Goal: Task Accomplishment & Management: Use online tool/utility

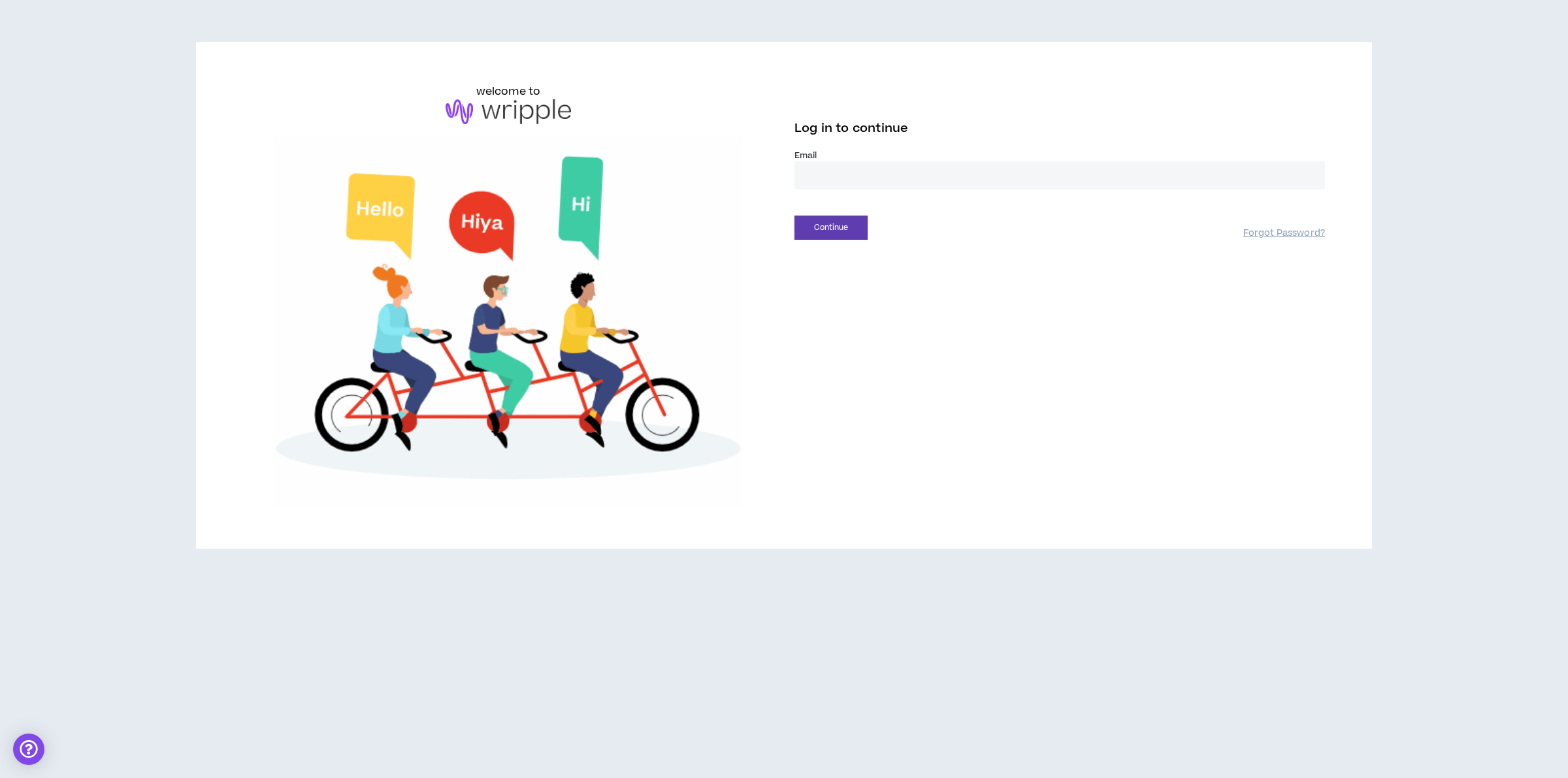
click at [861, 155] on label "Email *" at bounding box center [1060, 155] width 531 height 12
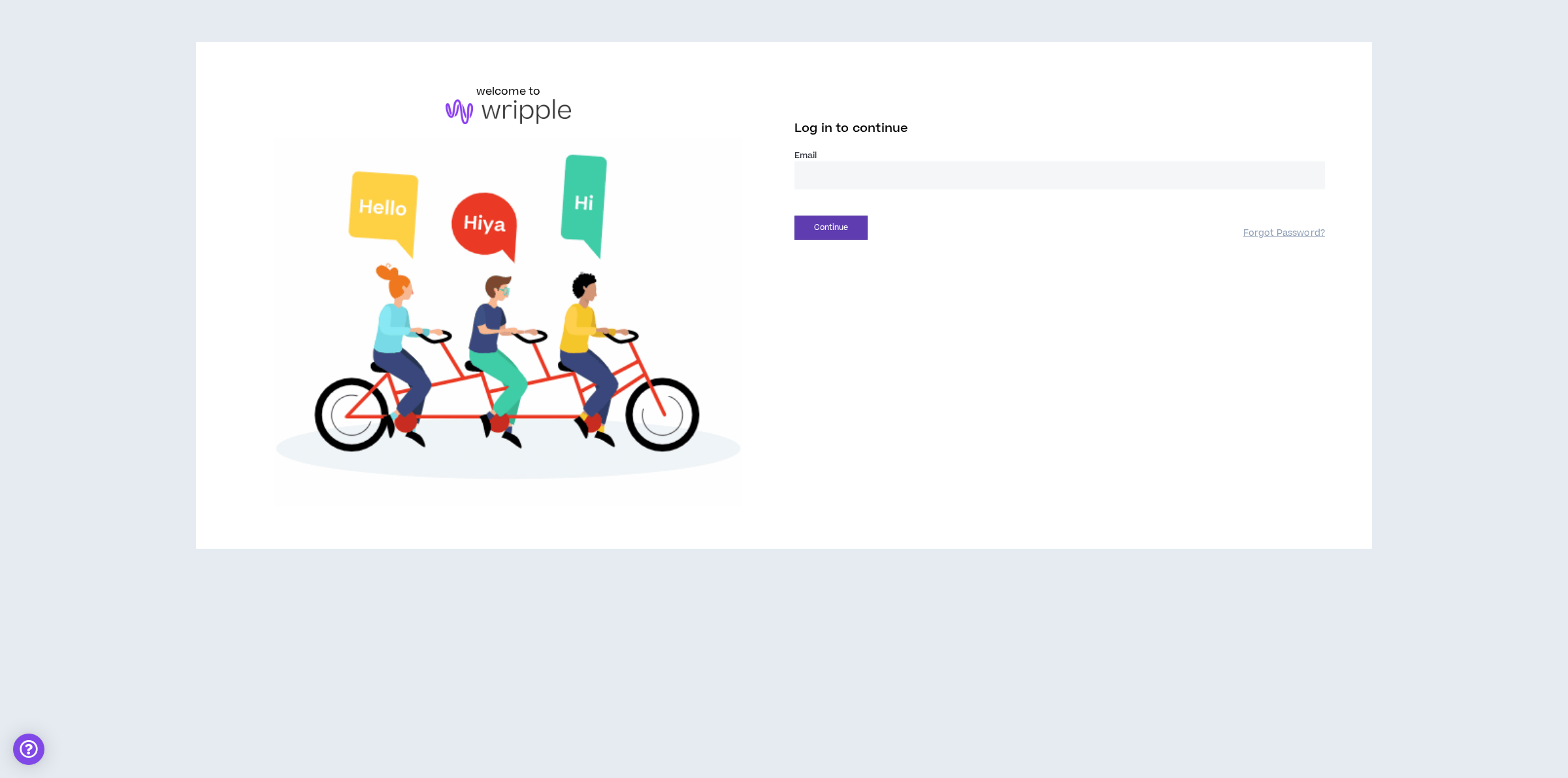
click at [864, 172] on input "email" at bounding box center [1060, 175] width 531 height 28
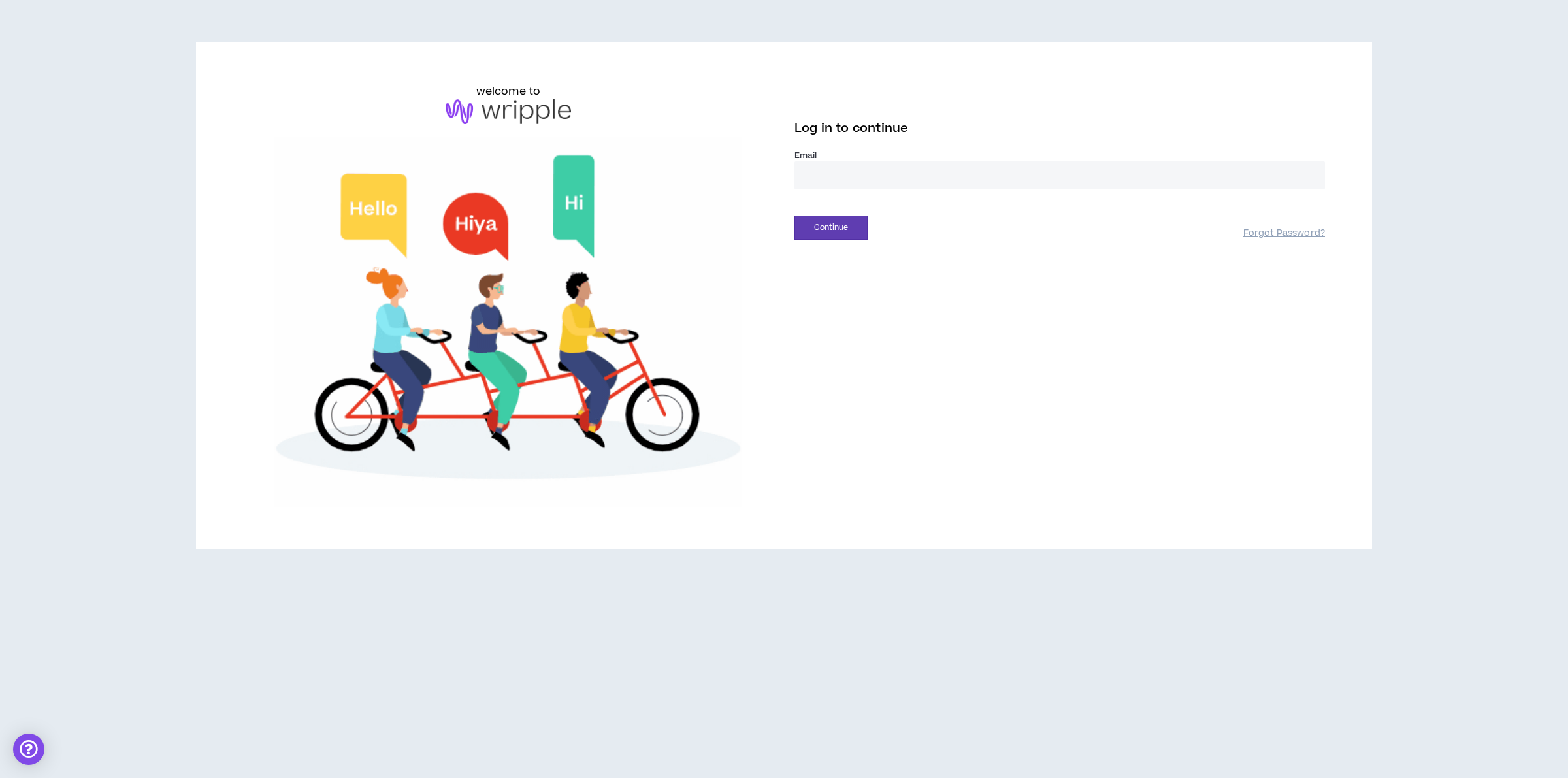
type input "**********"
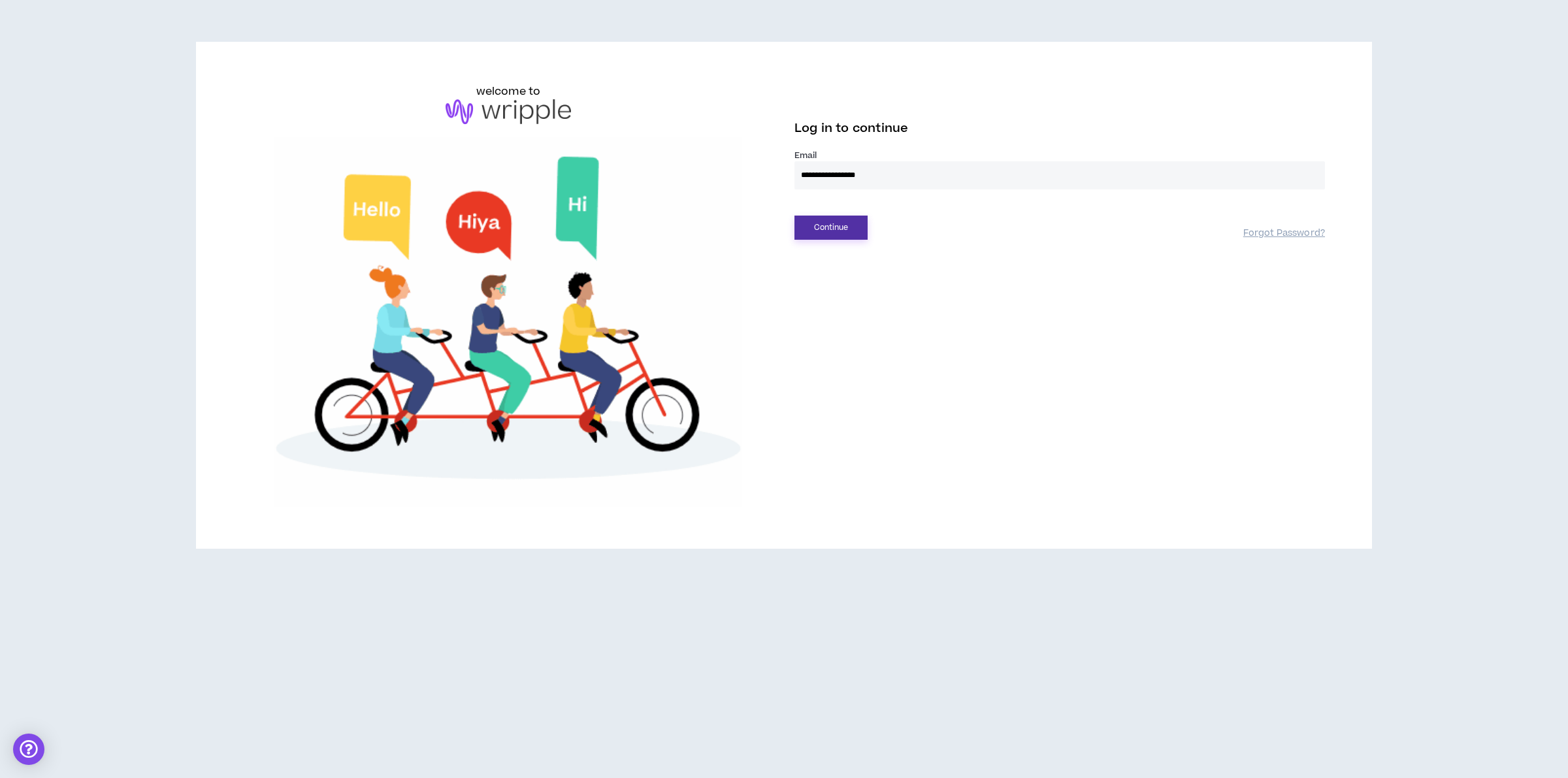
click at [834, 226] on button "Continue" at bounding box center [832, 227] width 74 height 24
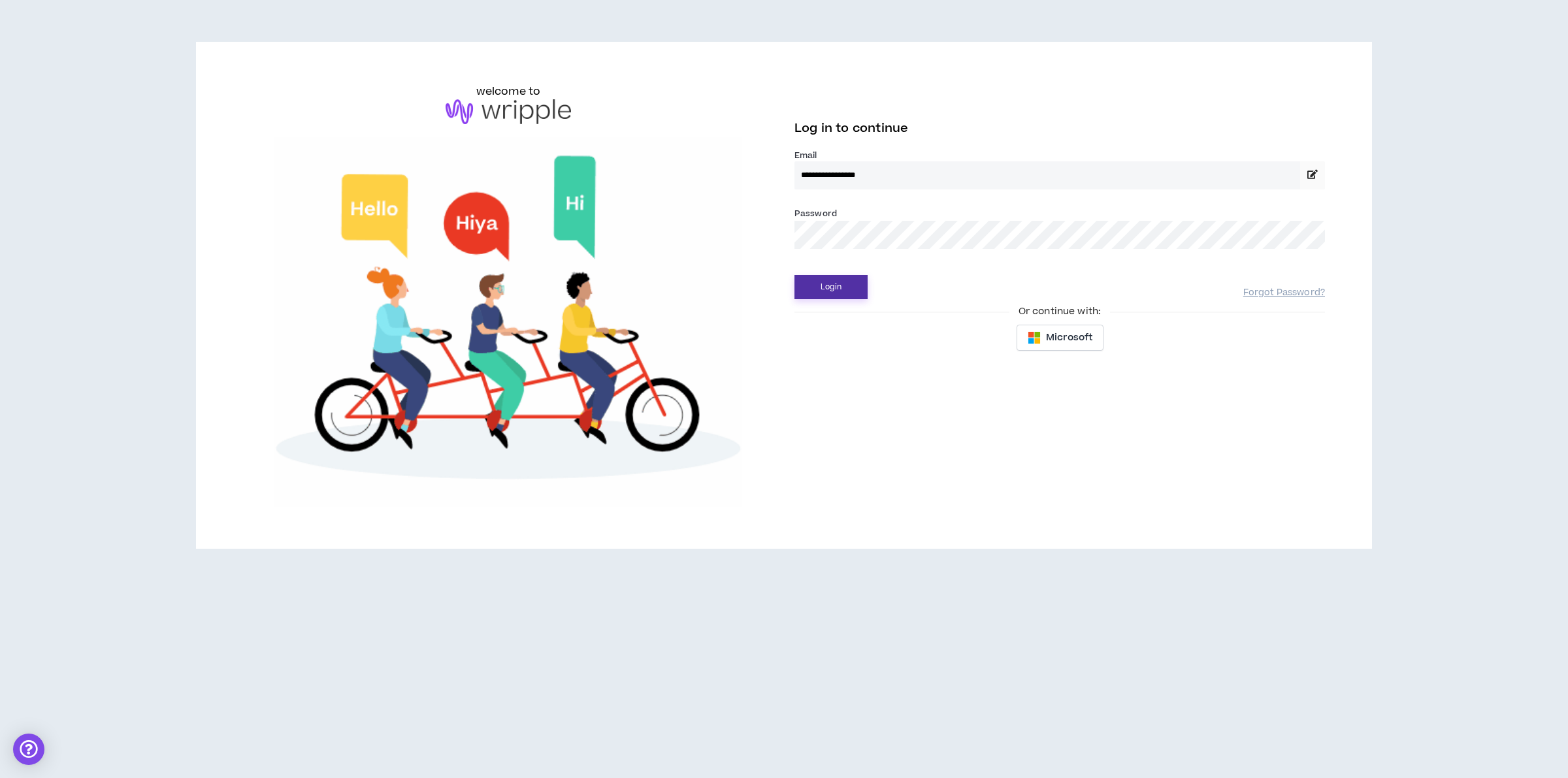
click at [825, 286] on button "Login" at bounding box center [832, 287] width 74 height 24
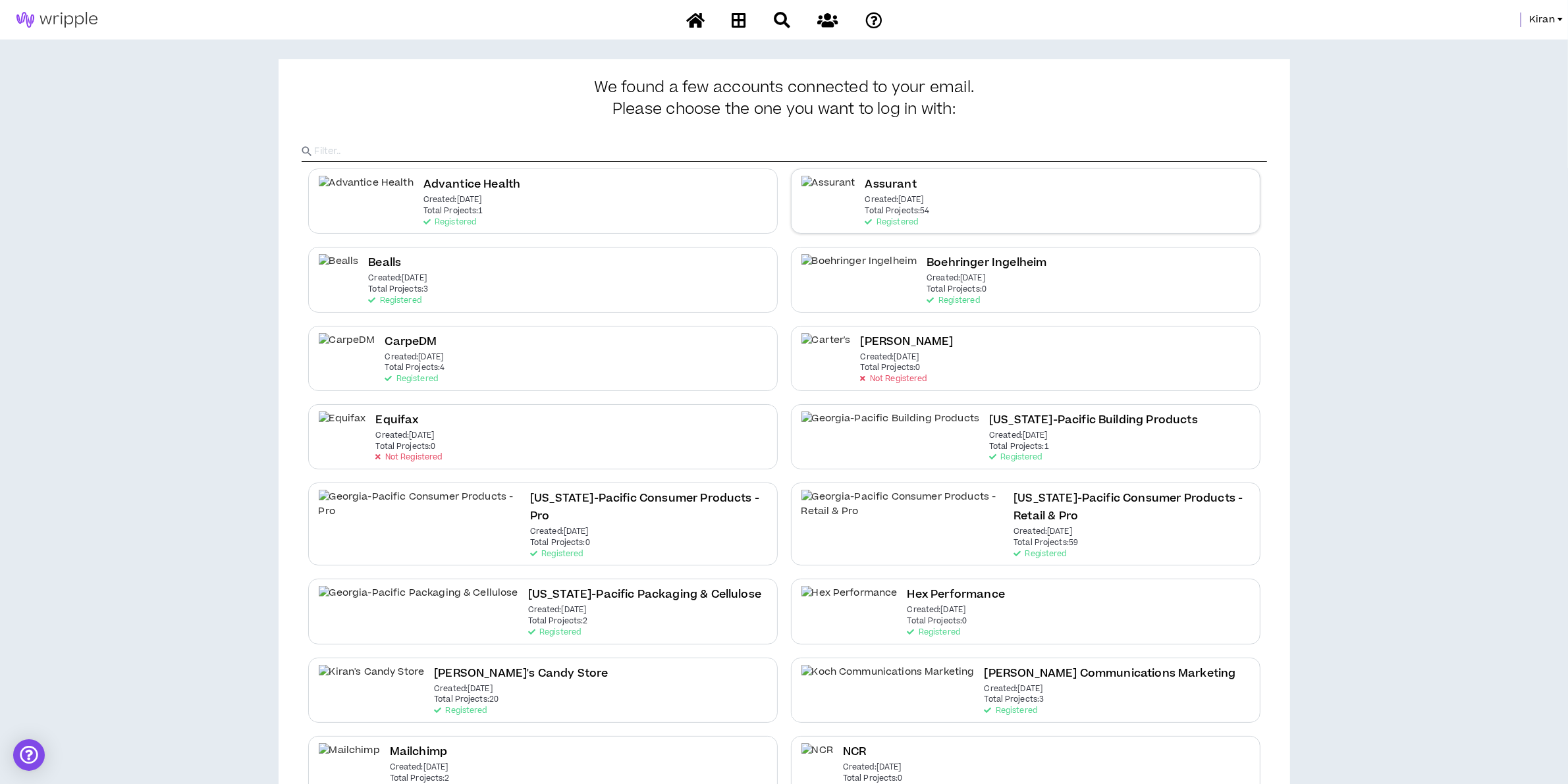
click at [886, 181] on h2 "Assurant" at bounding box center [891, 184] width 51 height 18
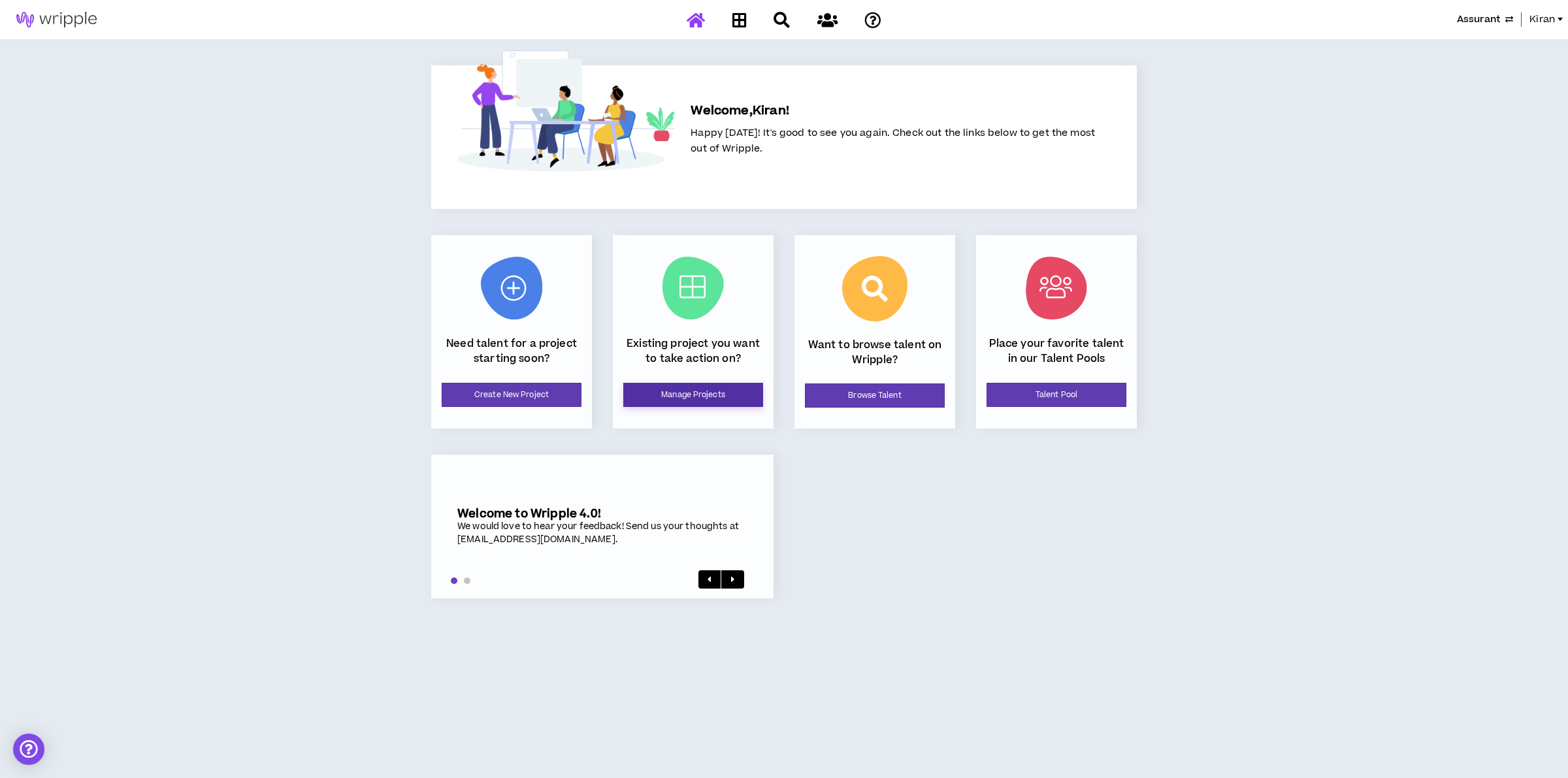
click at [677, 389] on link "Manage Projects" at bounding box center [693, 394] width 140 height 24
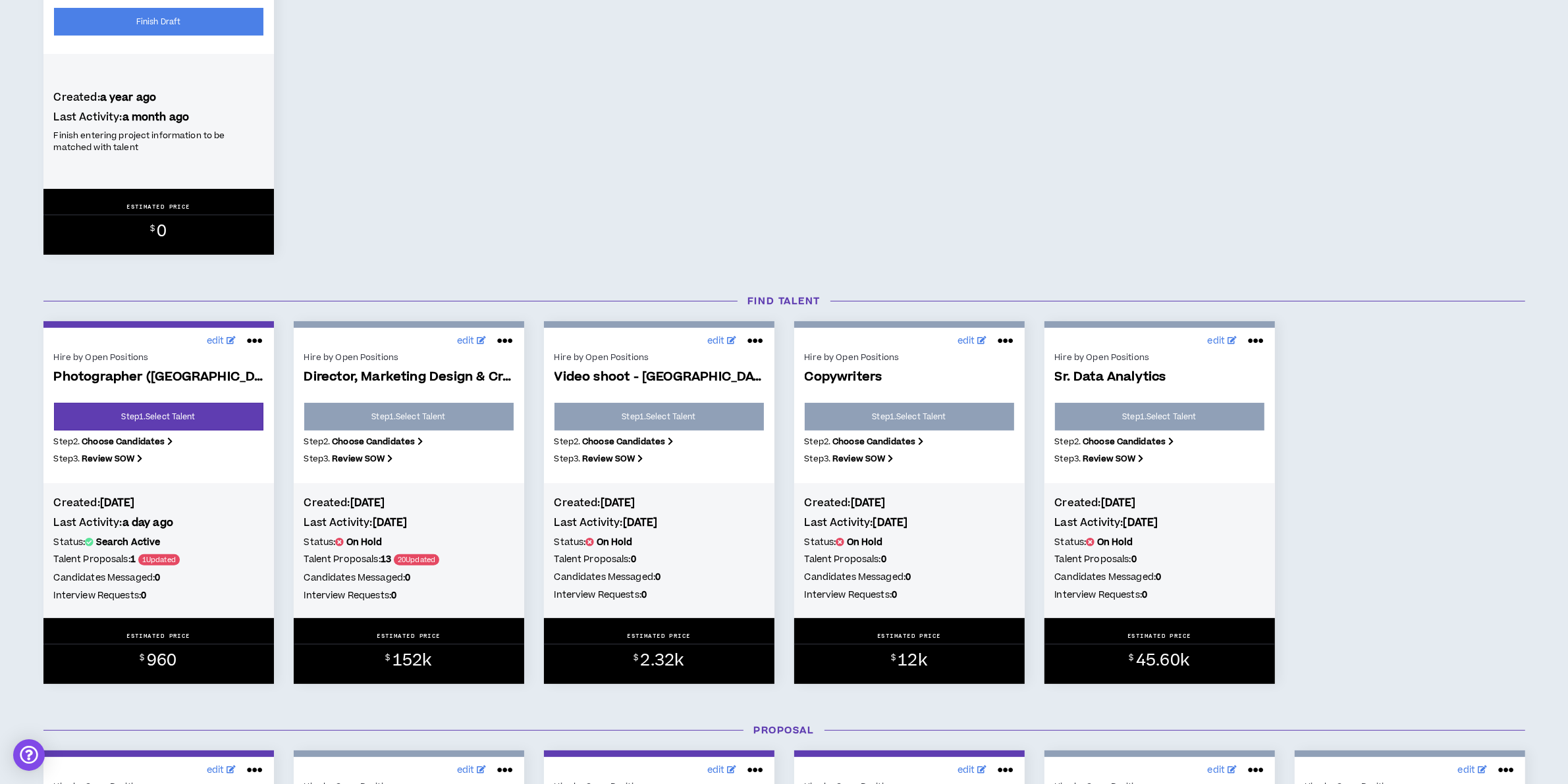
scroll to position [493, 0]
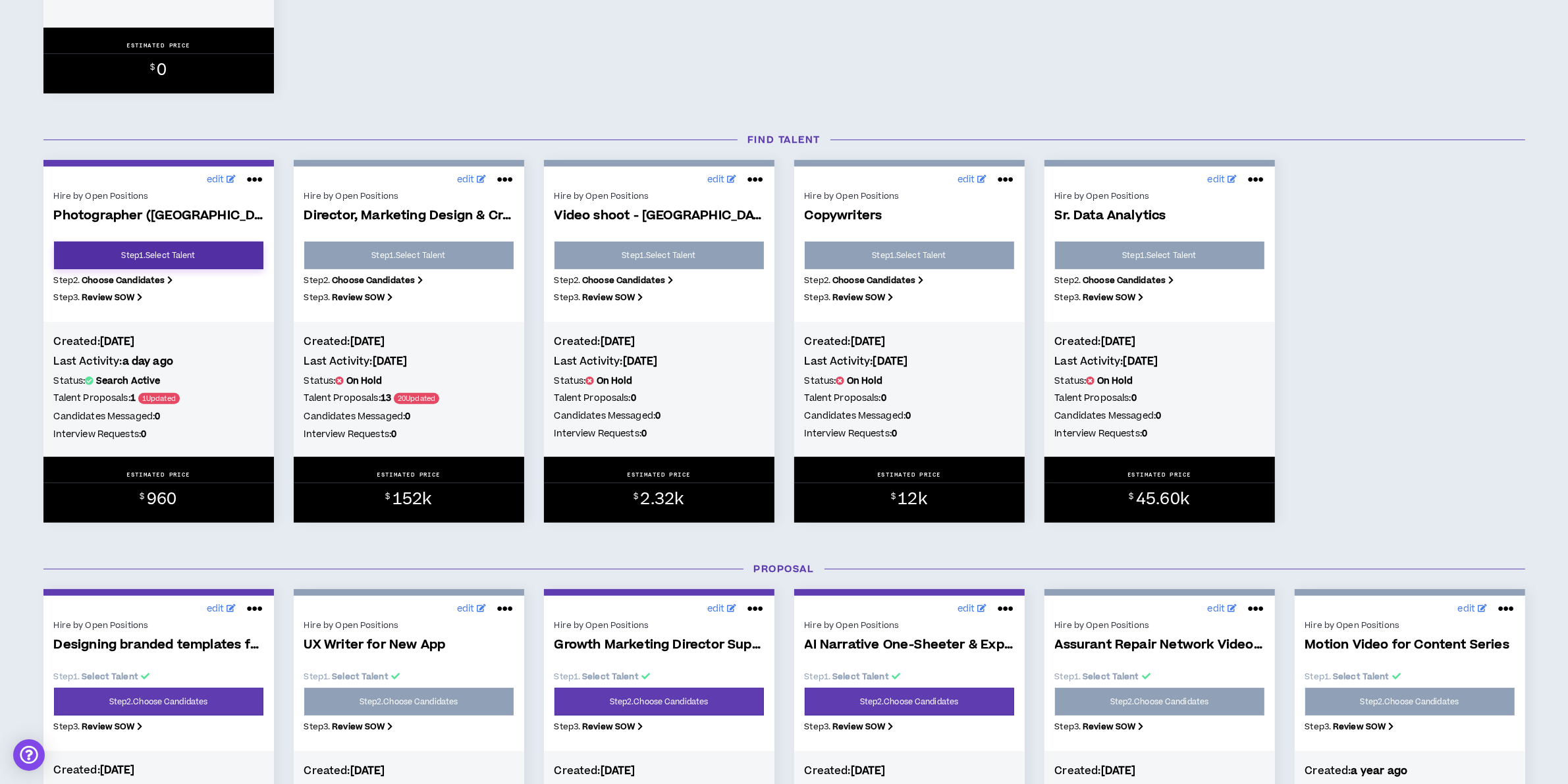
click at [149, 254] on link "Step 1 . Select Talent" at bounding box center [158, 255] width 210 height 28
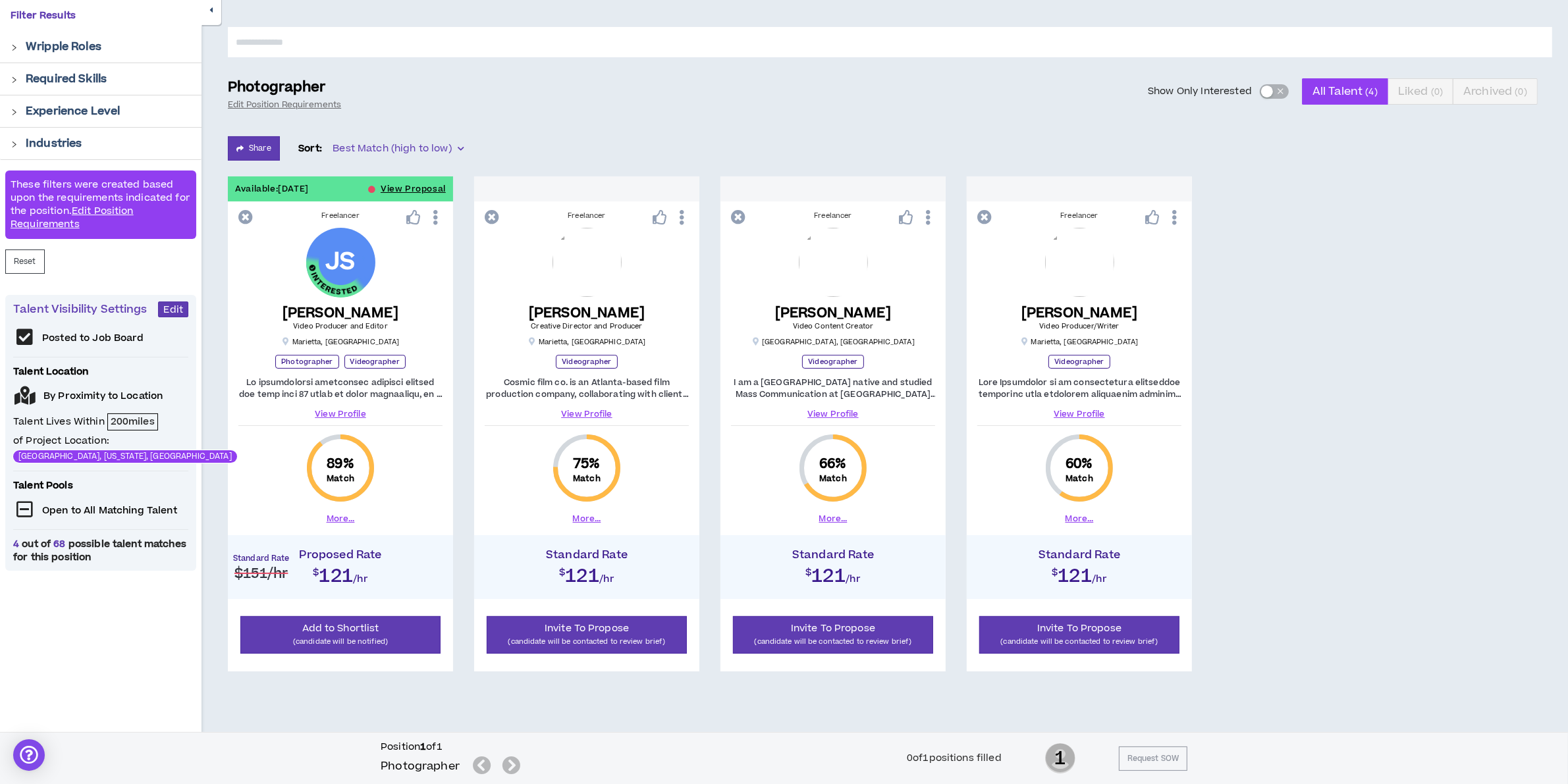
scroll to position [116, 0]
